Goal: Task Accomplishment & Management: Use online tool/utility

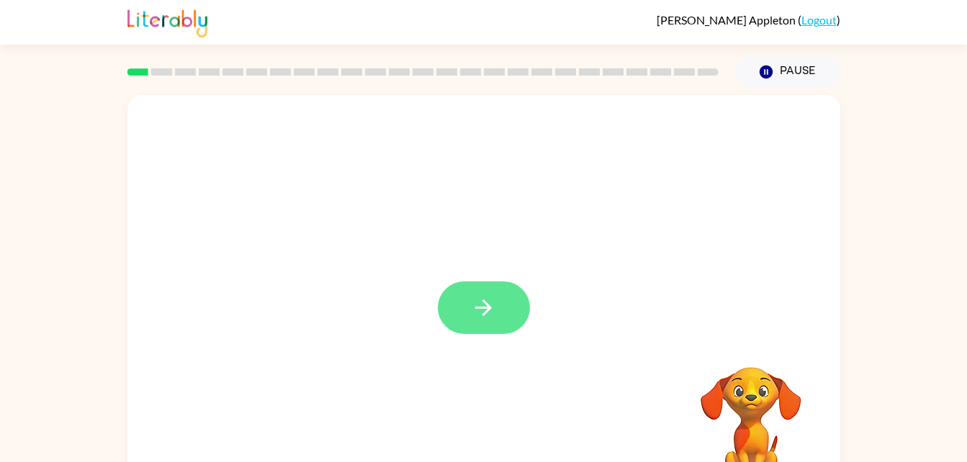
click at [489, 320] on icon "button" at bounding box center [483, 307] width 25 height 25
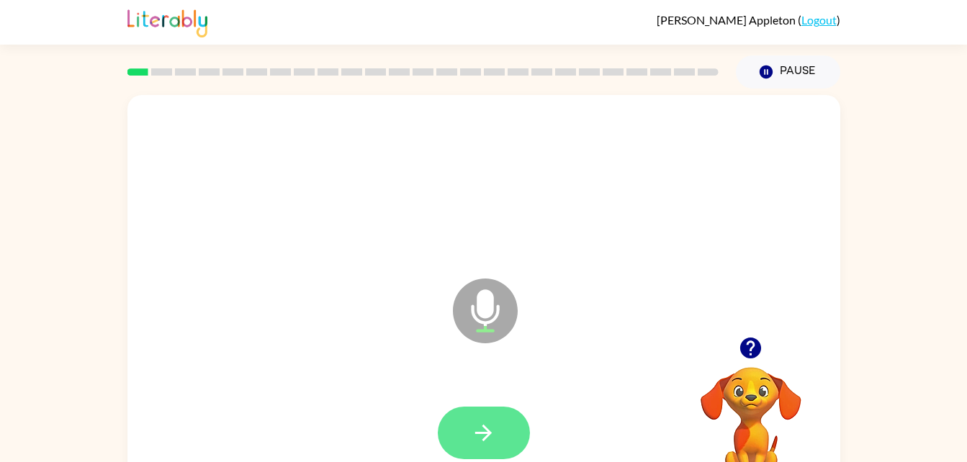
click at [491, 433] on icon "button" at bounding box center [483, 433] width 17 height 17
click at [513, 439] on button "button" at bounding box center [484, 433] width 92 height 53
click at [495, 426] on icon "button" at bounding box center [483, 432] width 25 height 25
click at [497, 437] on button "button" at bounding box center [484, 433] width 92 height 53
click at [499, 426] on button "button" at bounding box center [484, 433] width 92 height 53
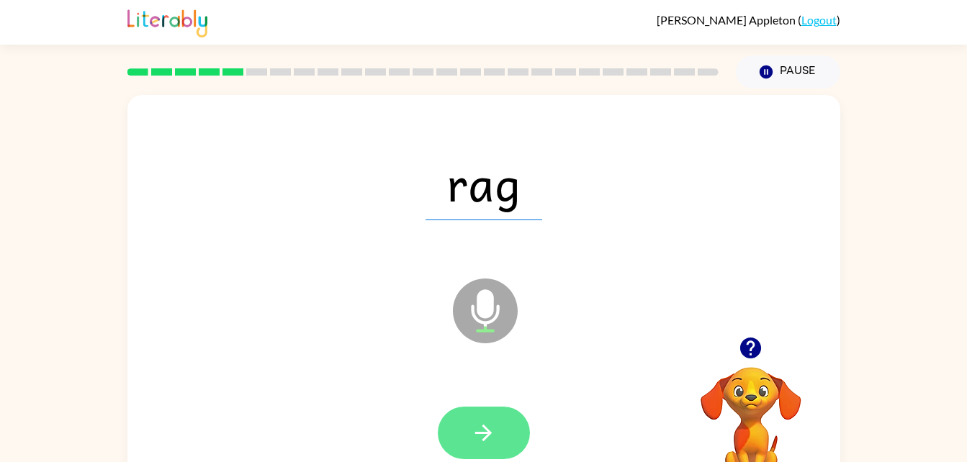
click at [488, 439] on icon "button" at bounding box center [483, 432] width 25 height 25
click at [485, 434] on icon "button" at bounding box center [483, 432] width 25 height 25
click at [484, 434] on icon "button" at bounding box center [483, 432] width 25 height 25
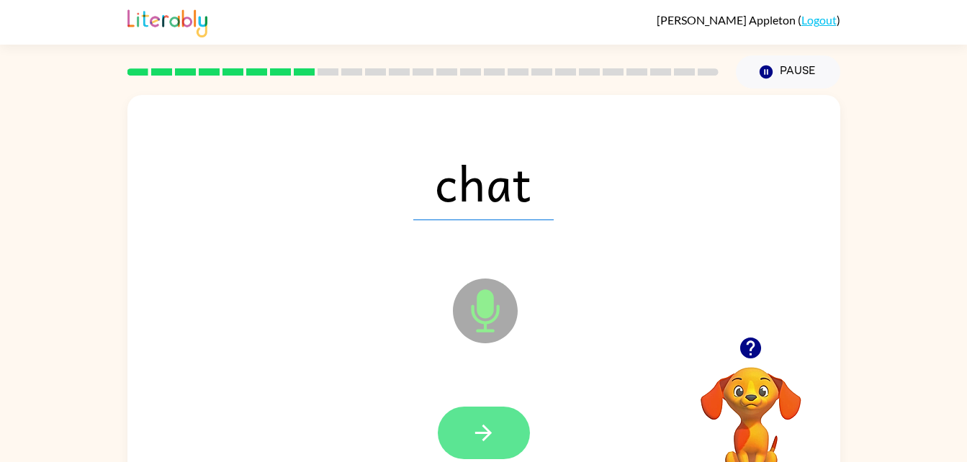
click at [507, 439] on button "button" at bounding box center [484, 433] width 92 height 53
click at [508, 441] on button "button" at bounding box center [484, 433] width 92 height 53
click at [498, 428] on button "button" at bounding box center [484, 433] width 92 height 53
click at [492, 437] on icon "button" at bounding box center [483, 432] width 25 height 25
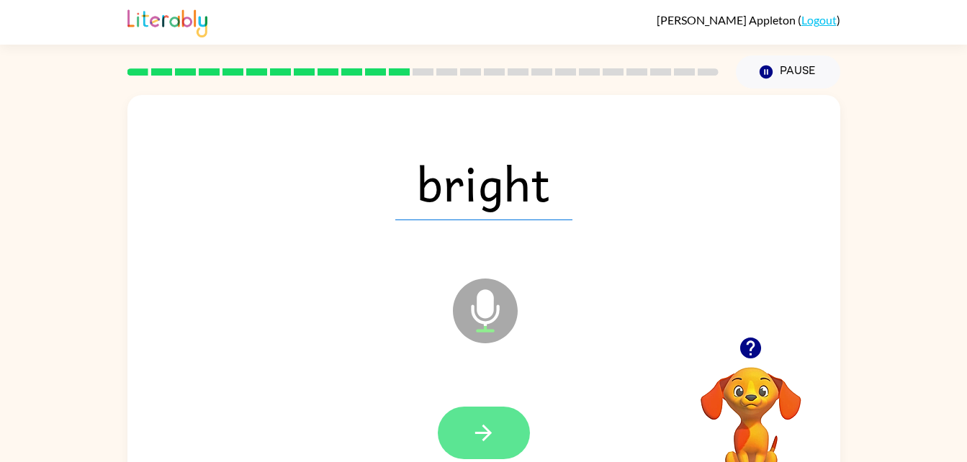
click at [510, 438] on button "button" at bounding box center [484, 433] width 92 height 53
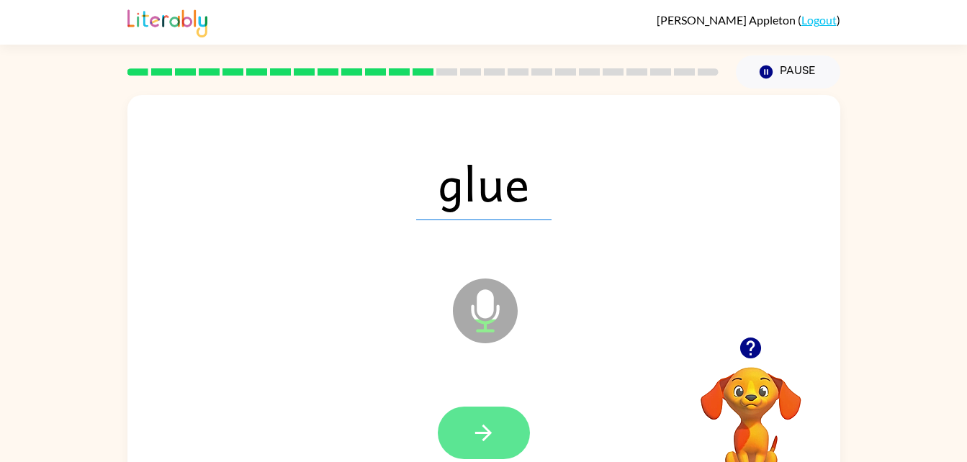
click at [494, 439] on icon "button" at bounding box center [483, 432] width 25 height 25
click at [501, 418] on button "button" at bounding box center [484, 433] width 92 height 53
click at [491, 420] on icon "button" at bounding box center [483, 432] width 25 height 25
click at [503, 433] on button "button" at bounding box center [484, 433] width 92 height 53
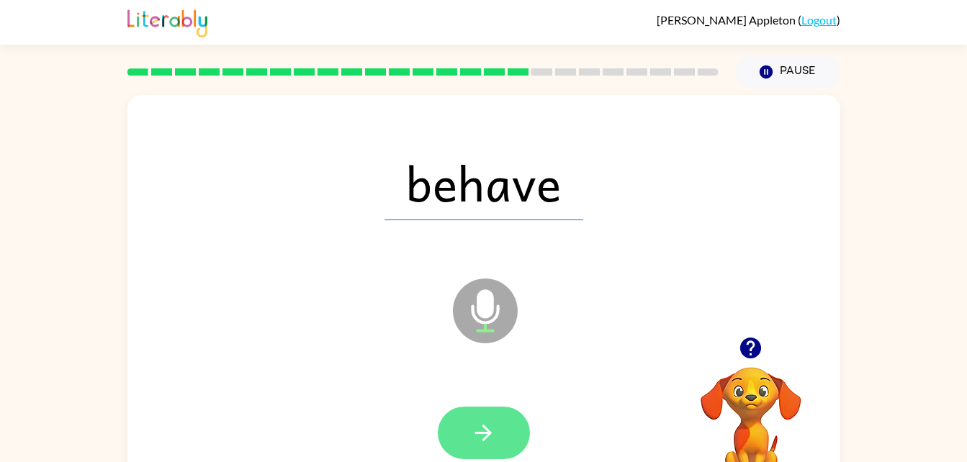
click at [485, 418] on button "button" at bounding box center [484, 433] width 92 height 53
click at [507, 421] on button "button" at bounding box center [484, 433] width 92 height 53
click at [491, 435] on icon "button" at bounding box center [483, 432] width 25 height 25
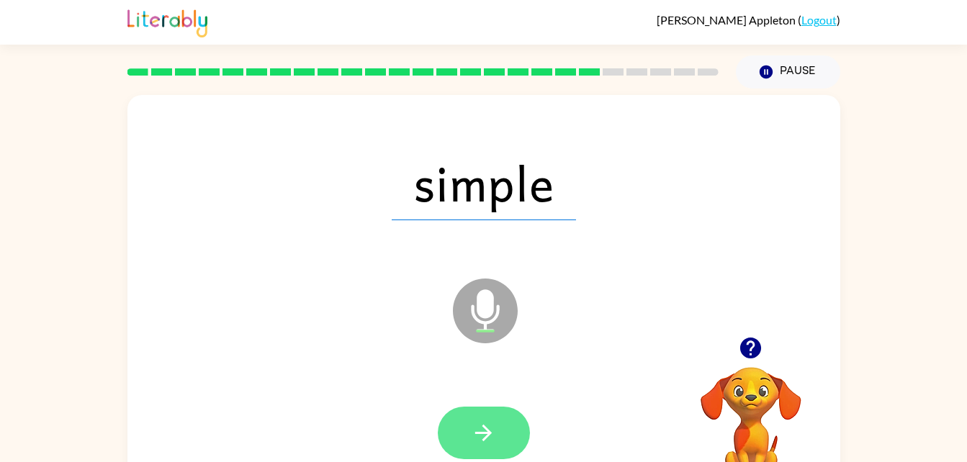
click at [495, 438] on icon "button" at bounding box center [483, 432] width 25 height 25
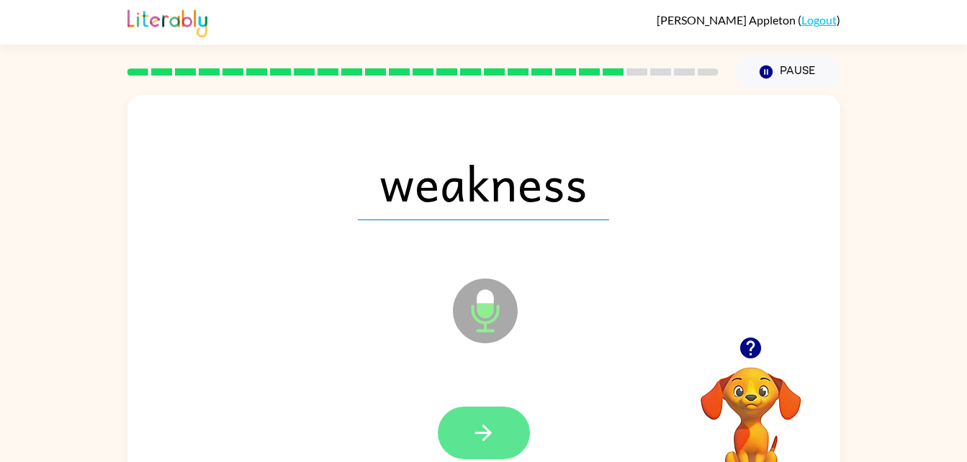
click at [510, 414] on button "button" at bounding box center [484, 433] width 92 height 53
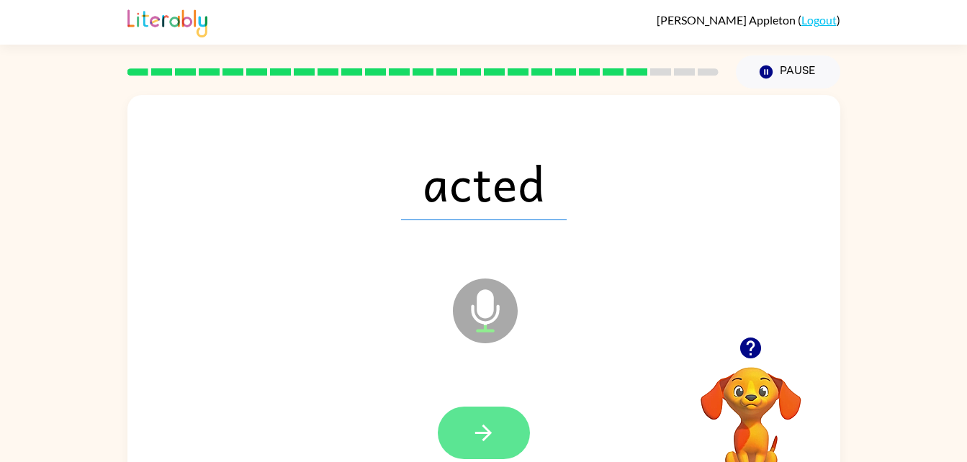
click at [511, 433] on button "button" at bounding box center [484, 433] width 92 height 53
click at [509, 434] on button "button" at bounding box center [484, 433] width 92 height 53
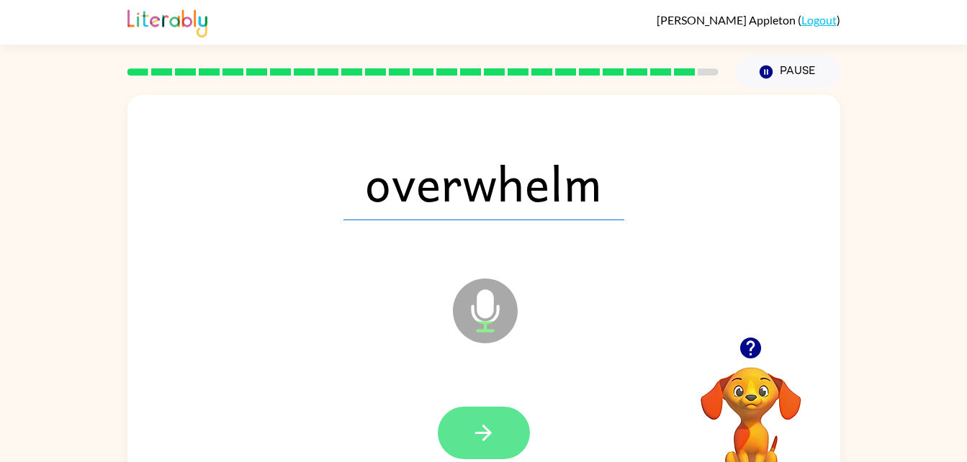
click at [486, 428] on icon "button" at bounding box center [483, 433] width 17 height 17
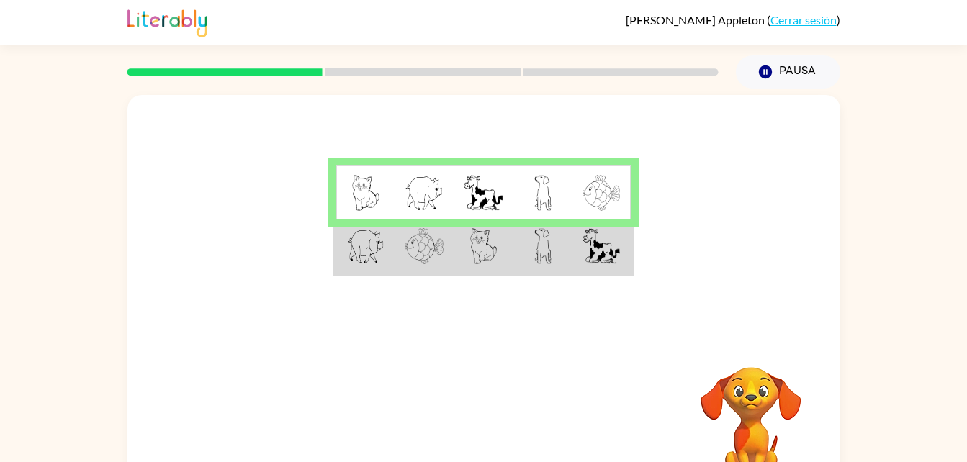
click at [571, 264] on td at bounding box center [542, 247] width 59 height 55
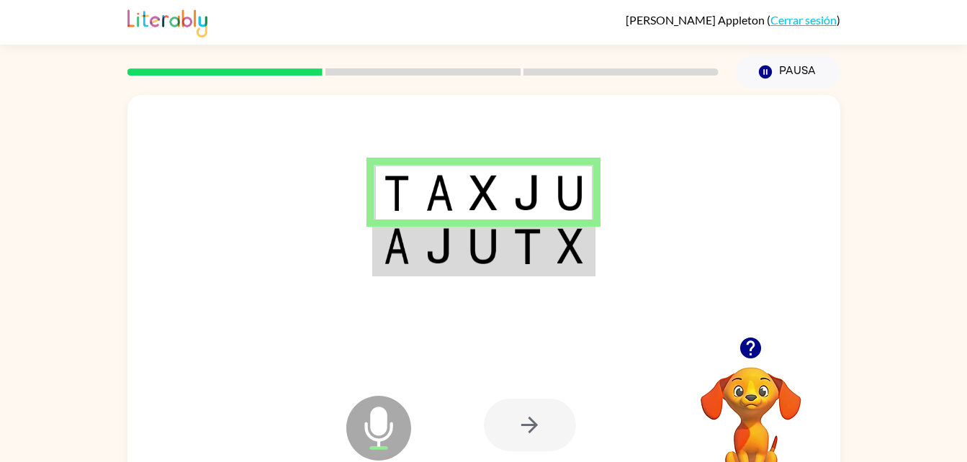
click at [535, 253] on img at bounding box center [526, 246] width 27 height 36
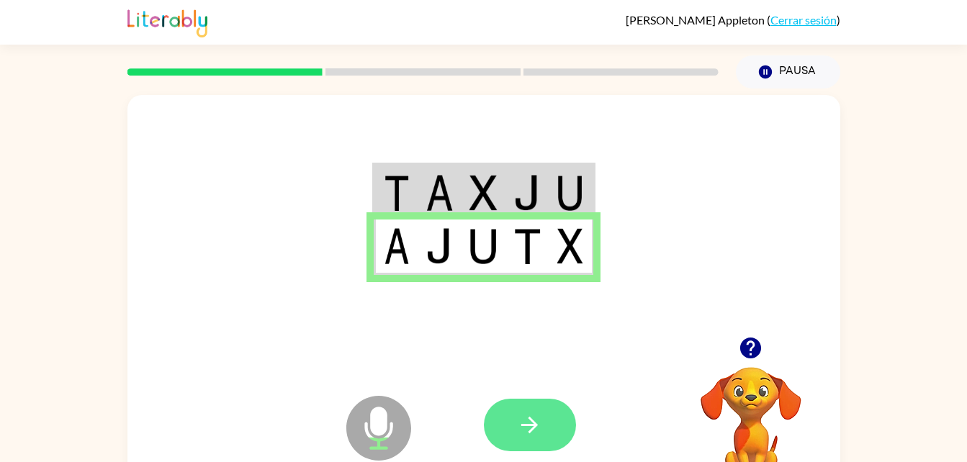
click at [543, 410] on button "button" at bounding box center [530, 425] width 92 height 53
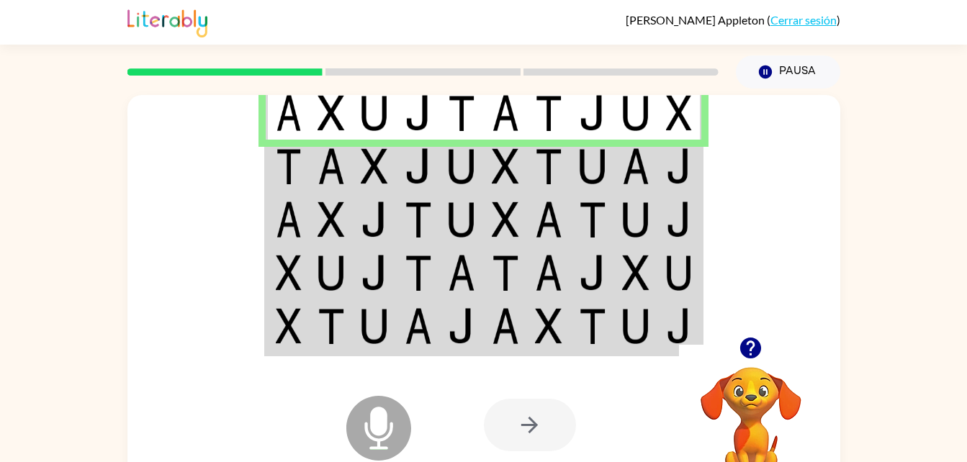
click at [663, 174] on td at bounding box center [680, 166] width 44 height 53
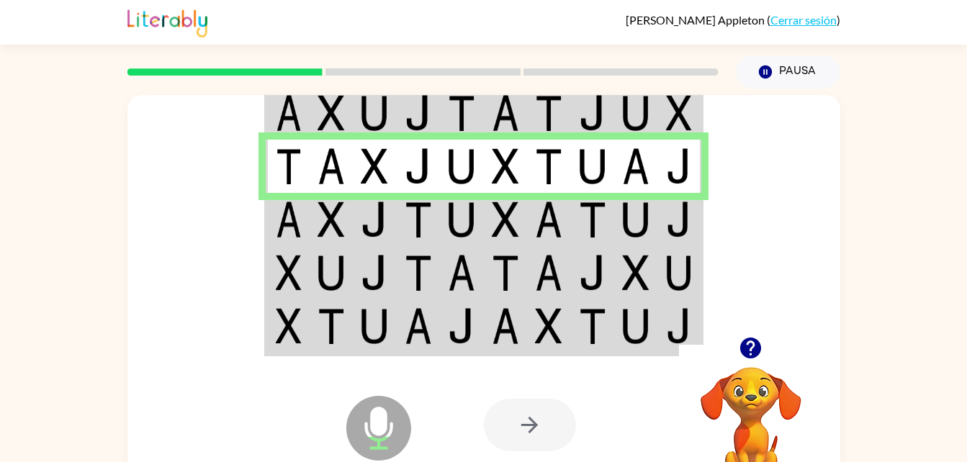
click at [691, 230] on img at bounding box center [679, 220] width 26 height 36
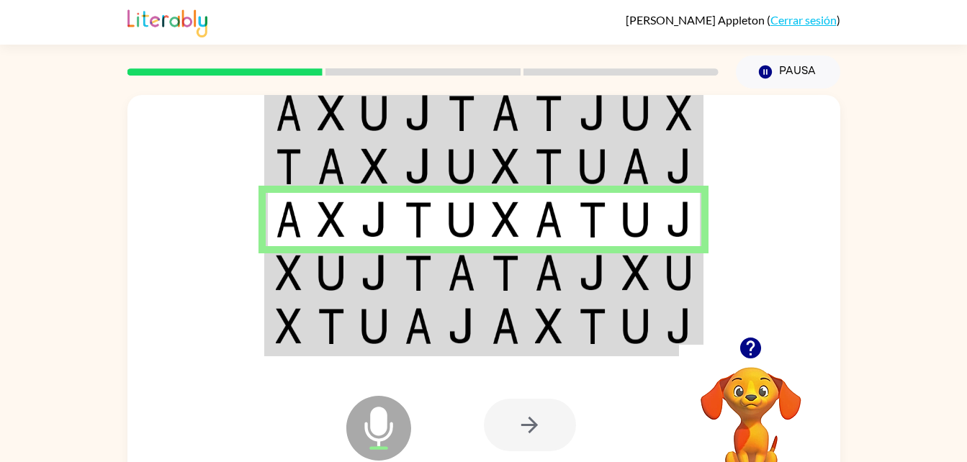
click at [636, 277] on img at bounding box center [635, 273] width 27 height 36
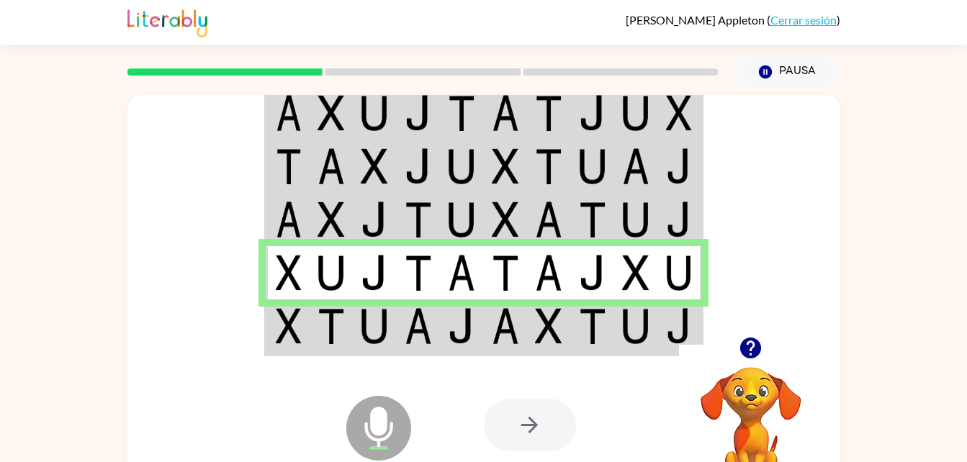
click at [624, 330] on img at bounding box center [635, 326] width 27 height 36
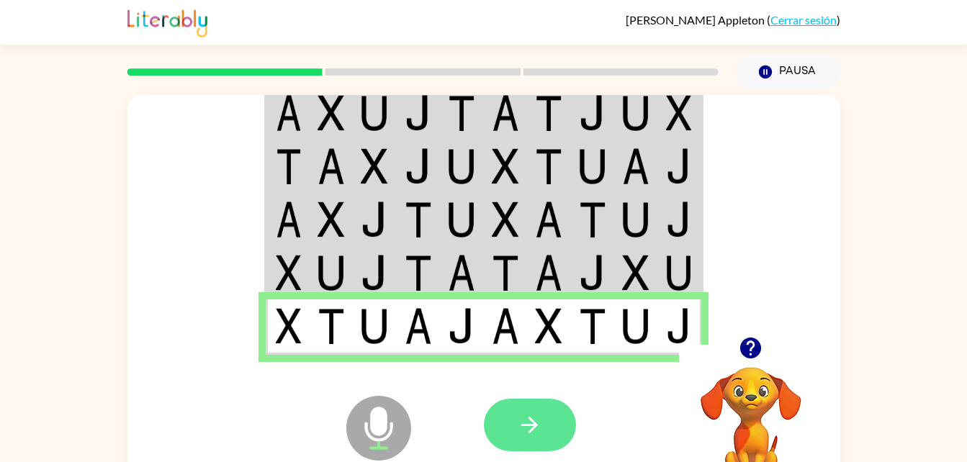
click at [519, 451] on button "button" at bounding box center [530, 425] width 92 height 53
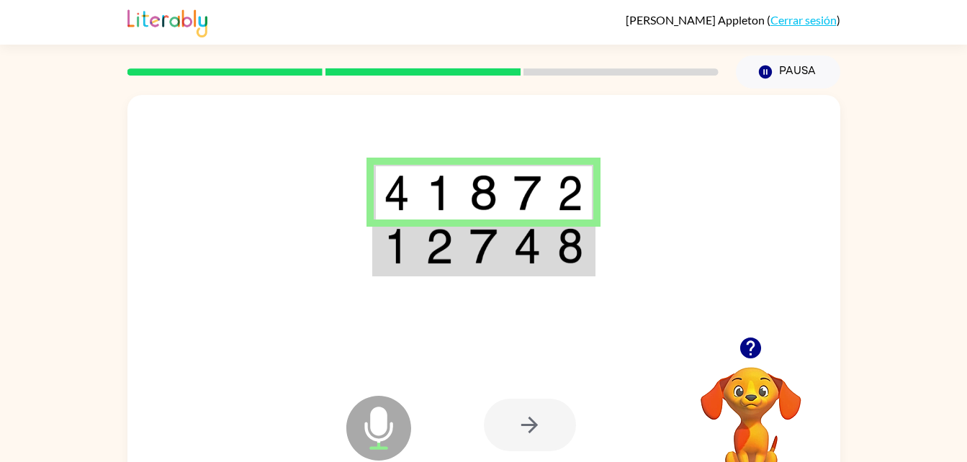
click at [549, 294] on div at bounding box center [483, 216] width 713 height 242
click at [534, 253] on img at bounding box center [526, 246] width 27 height 36
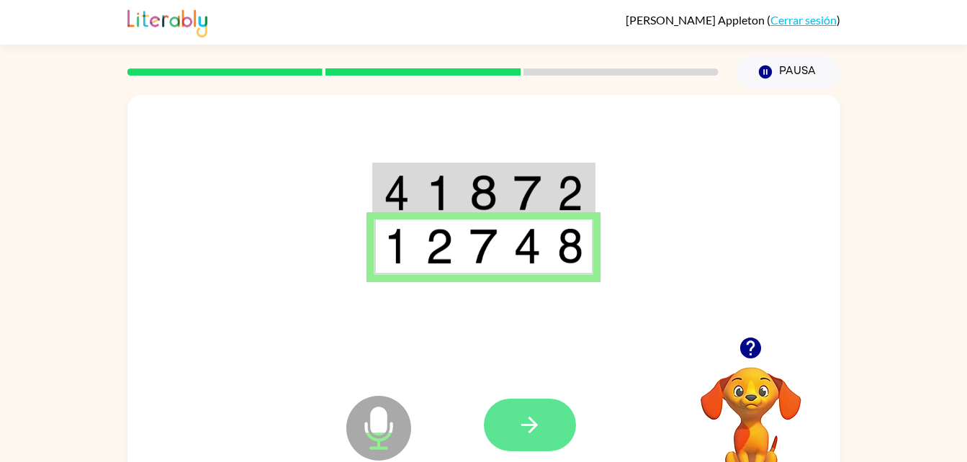
click at [548, 443] on button "button" at bounding box center [530, 425] width 92 height 53
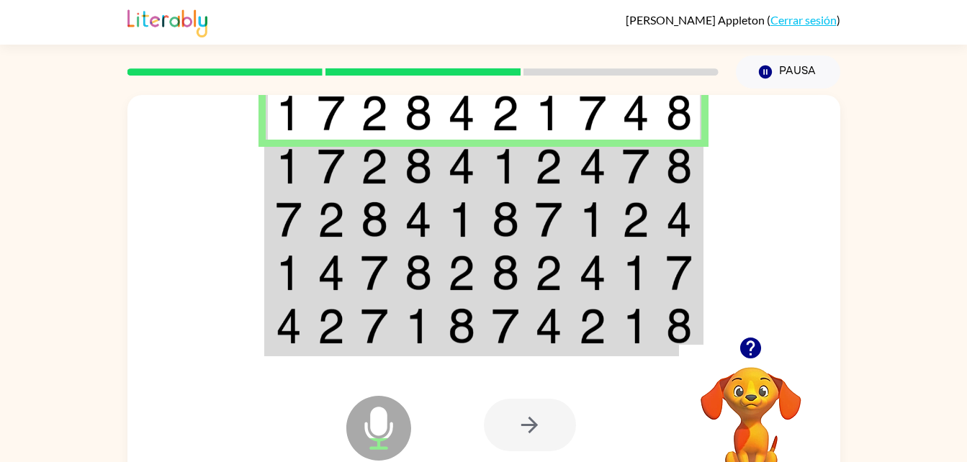
click at [678, 178] on img at bounding box center [679, 166] width 26 height 36
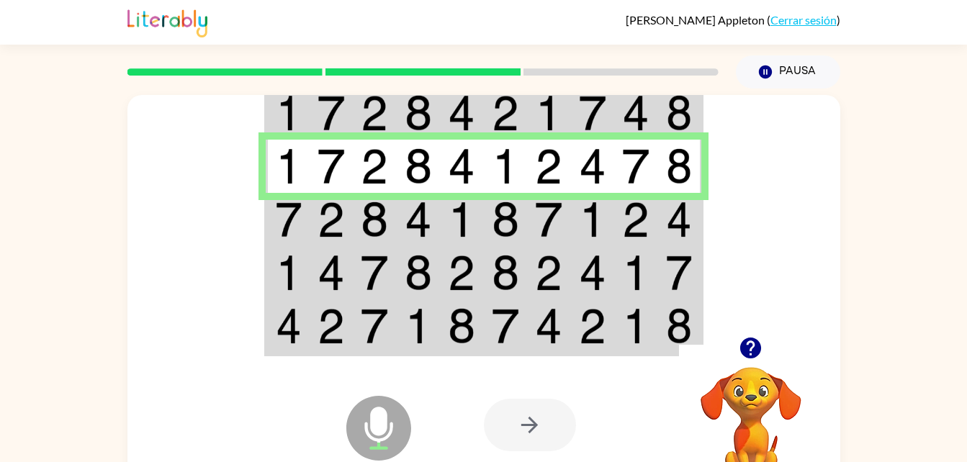
click at [683, 240] on td at bounding box center [680, 219] width 44 height 53
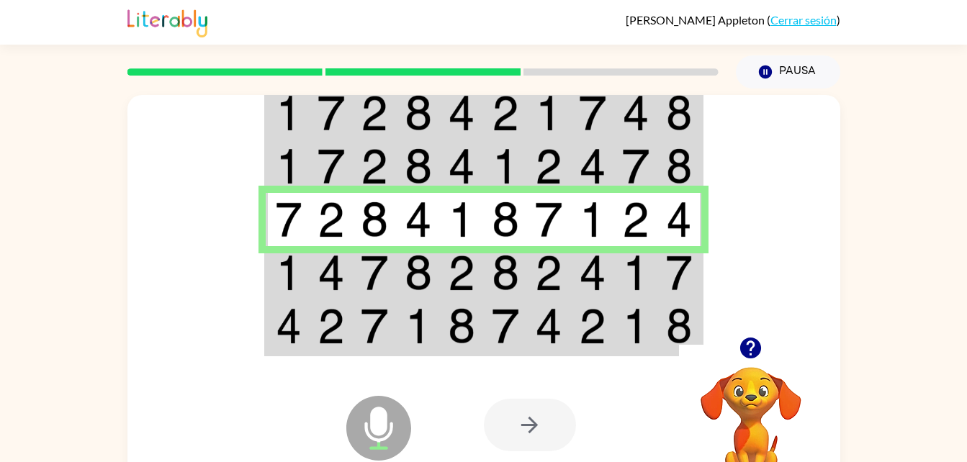
click at [670, 275] on img at bounding box center [679, 273] width 26 height 36
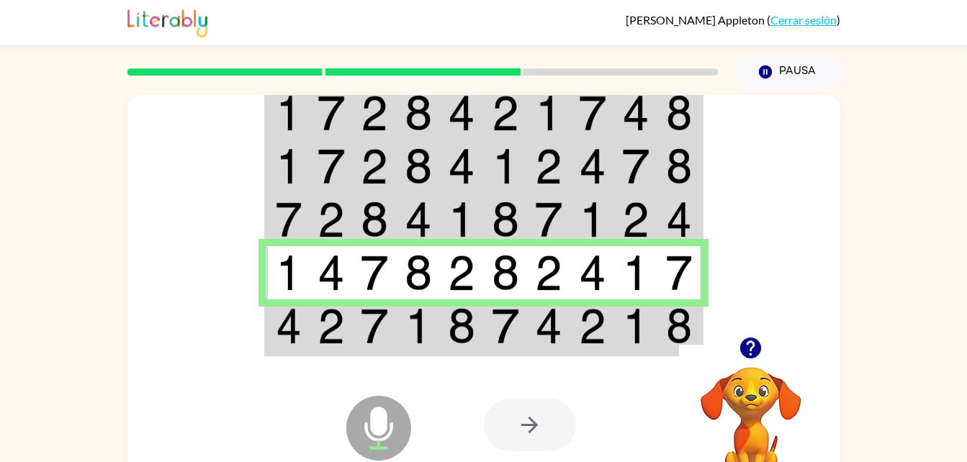
click at [628, 332] on img at bounding box center [635, 326] width 27 height 36
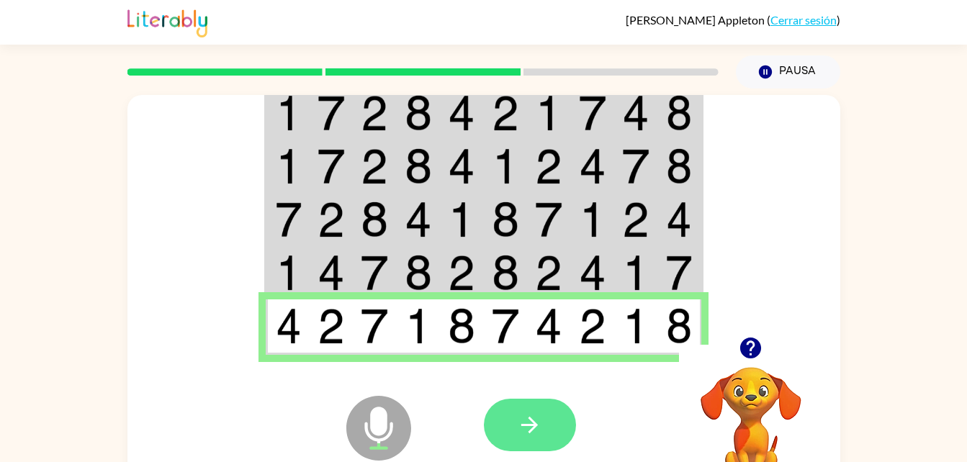
click at [530, 416] on icon "button" at bounding box center [529, 425] width 25 height 25
